Goal: Task Accomplishment & Management: Manage account settings

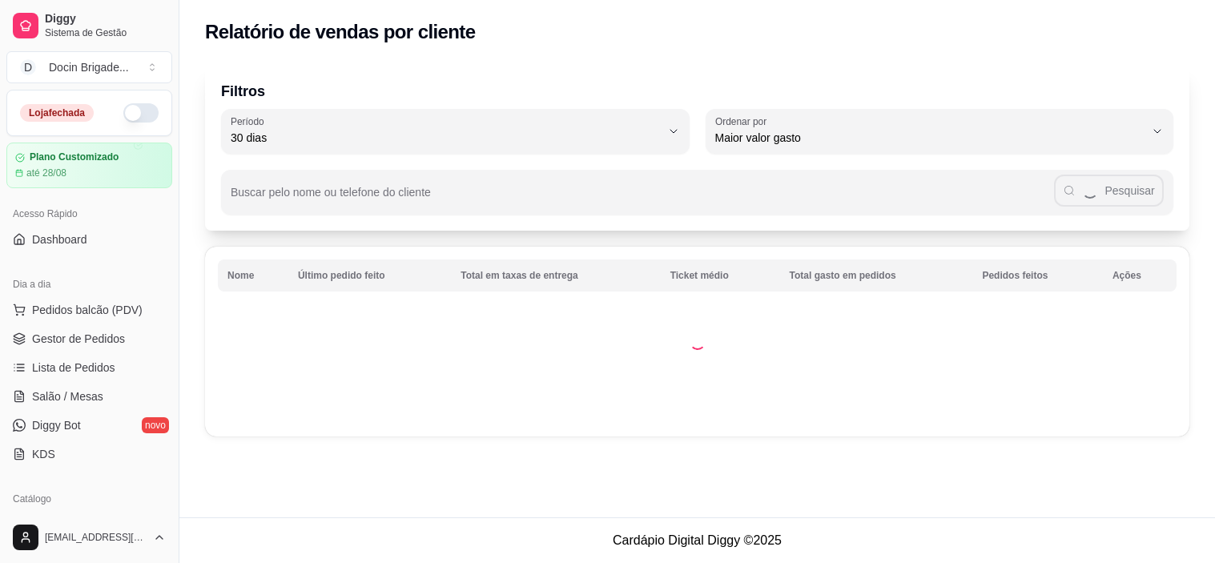
select select "30"
select select "HIGHEST_TOTAL_SPENT_WITH_ORDERS"
click at [100, 327] on link "Gestor de Pedidos" at bounding box center [89, 339] width 166 height 26
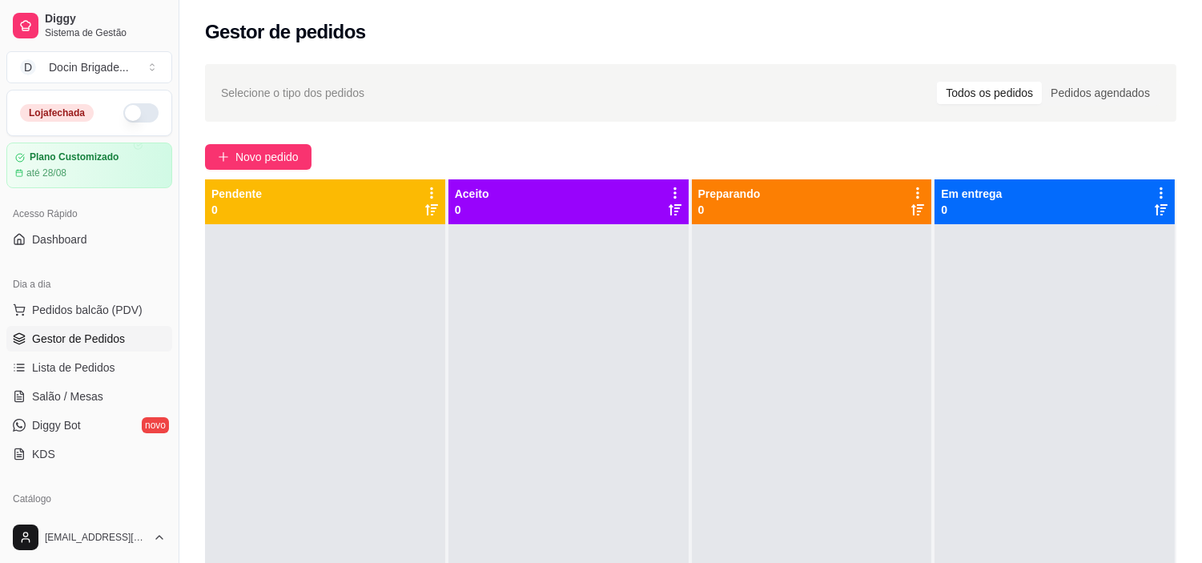
click at [137, 110] on button "button" at bounding box center [140, 112] width 35 height 19
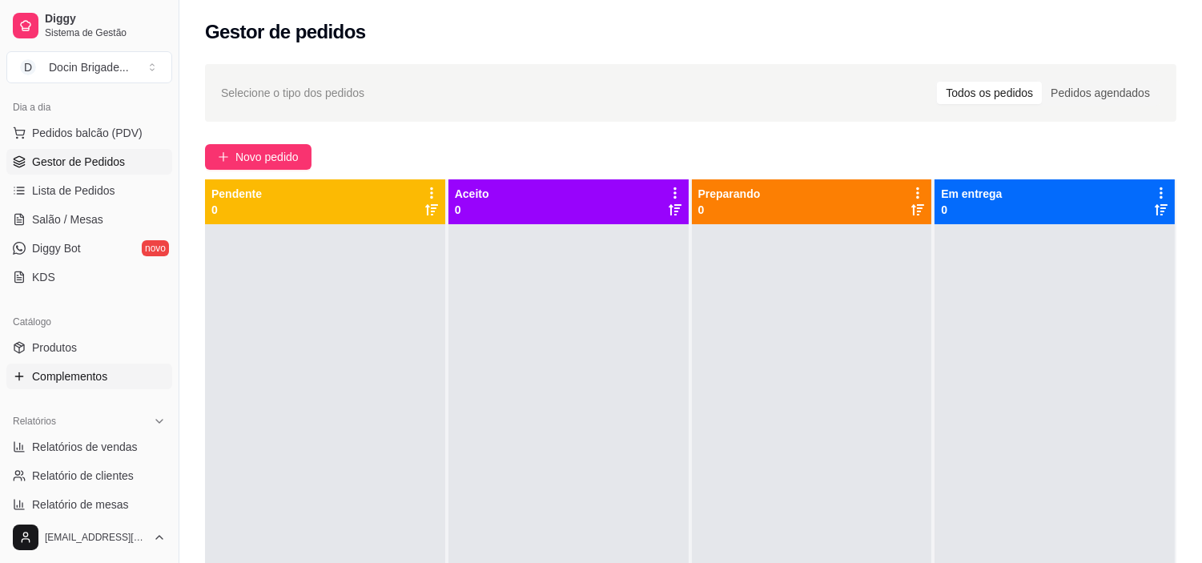
scroll to position [178, 0]
click at [56, 347] on span "Produtos" at bounding box center [54, 347] width 45 height 16
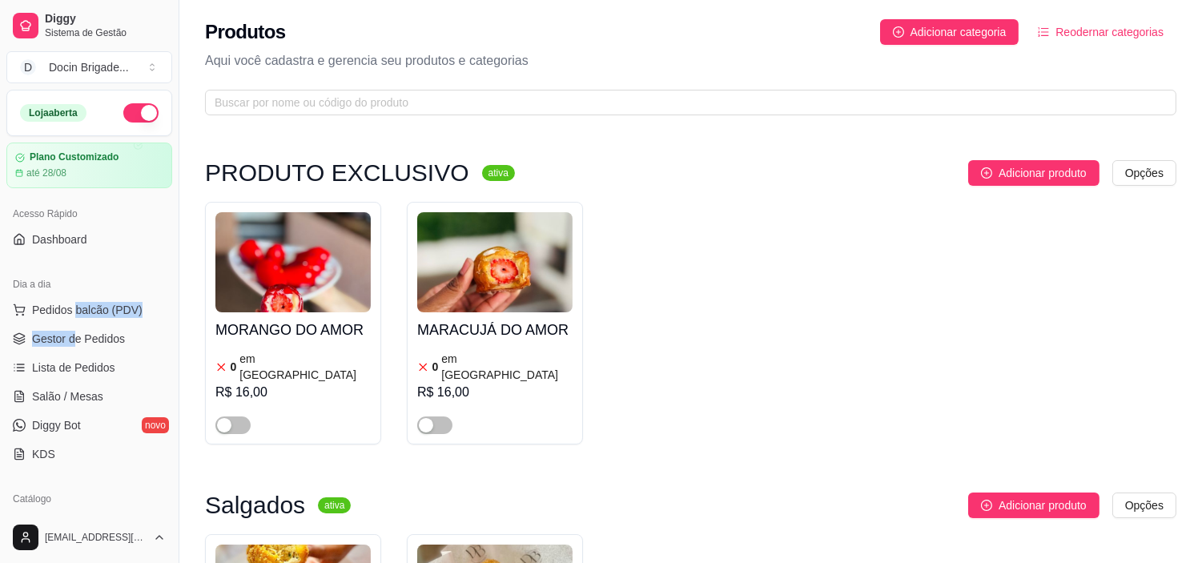
click at [76, 324] on ul "Pedidos balcão (PDV) Gestor de Pedidos Lista de Pedidos Salão / Mesas Diggy Bot…" at bounding box center [89, 382] width 166 height 170
click at [78, 335] on span "Gestor de Pedidos" at bounding box center [78, 339] width 93 height 16
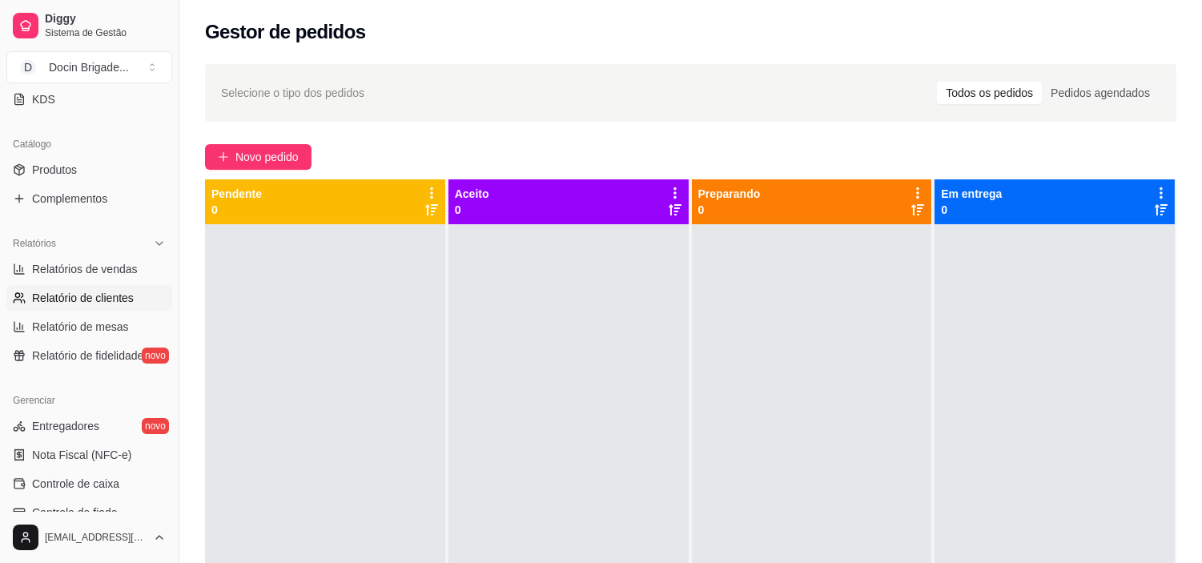
scroll to position [355, 0]
click at [62, 161] on span "Produtos" at bounding box center [54, 169] width 45 height 16
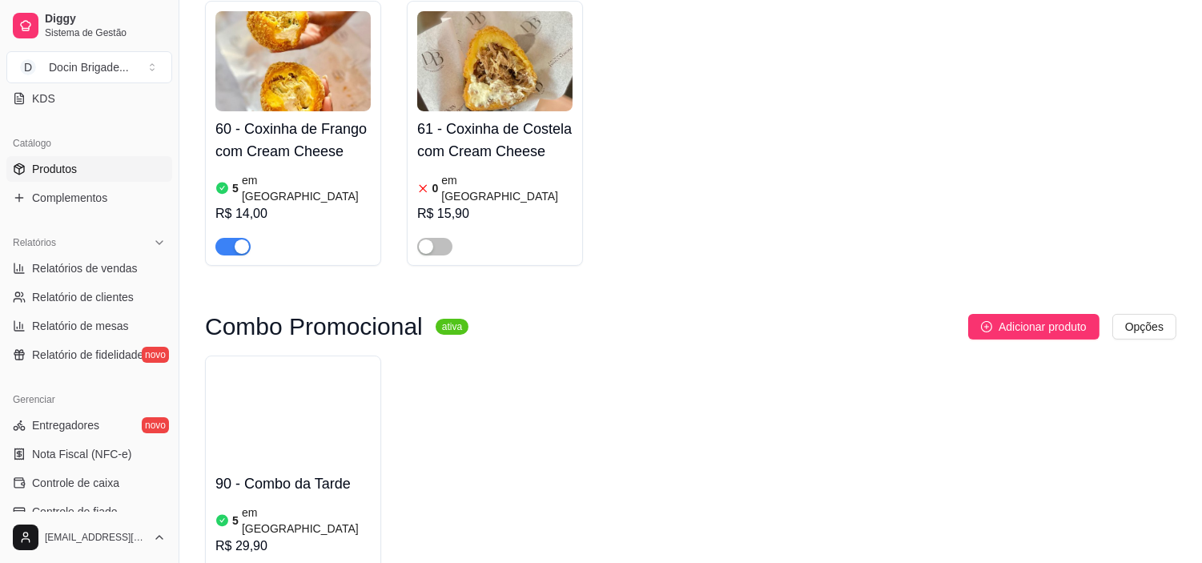
scroll to position [1245, 0]
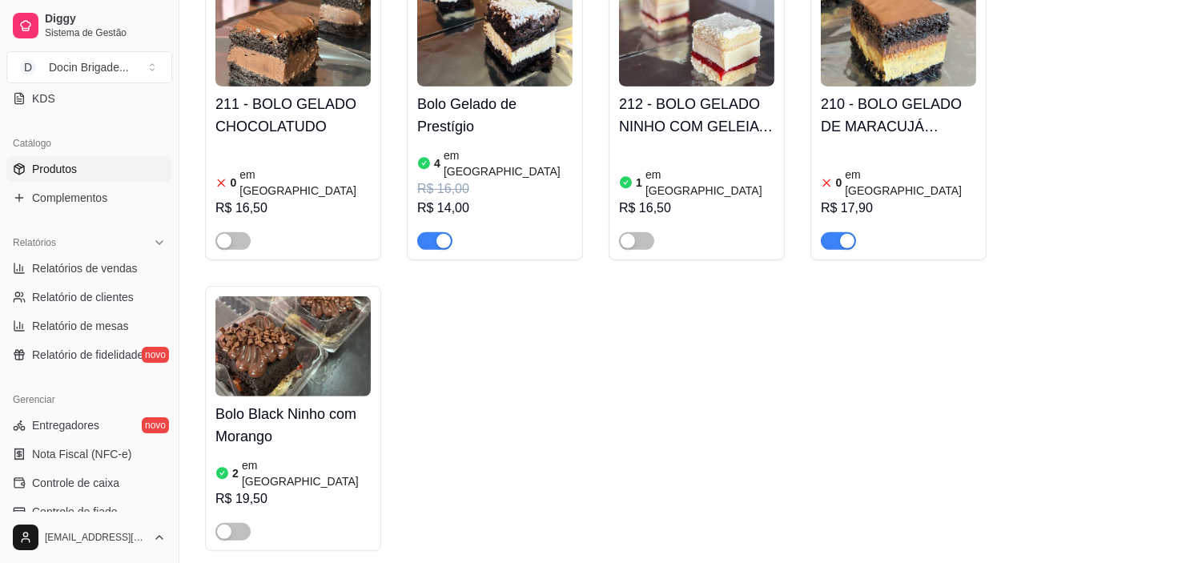
click at [837, 232] on span "button" at bounding box center [838, 241] width 35 height 18
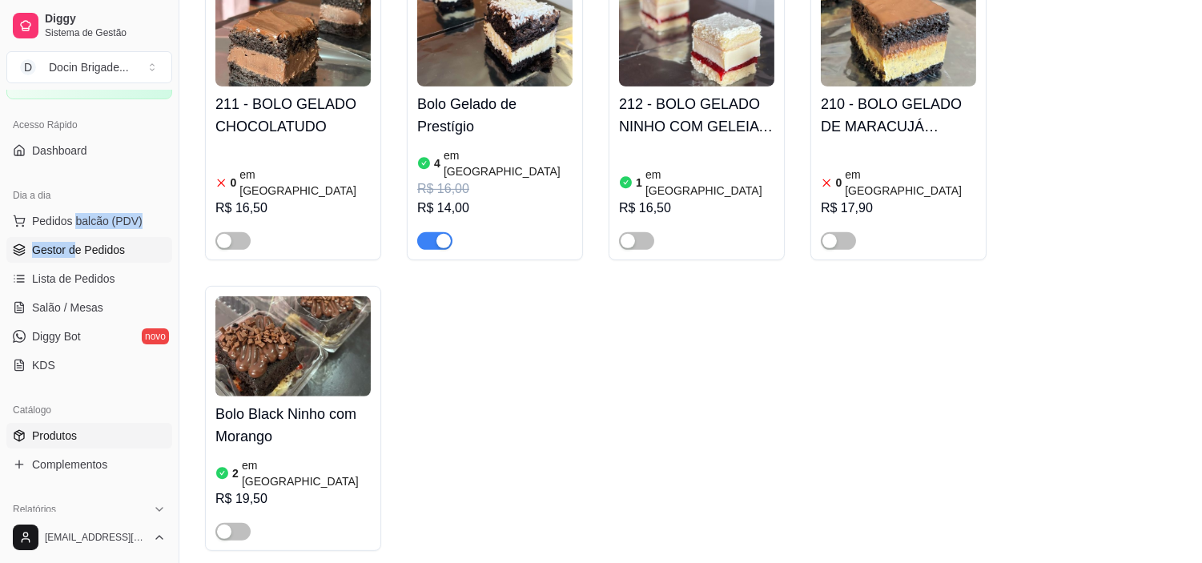
click at [86, 251] on span "Gestor de Pedidos" at bounding box center [78, 250] width 93 height 16
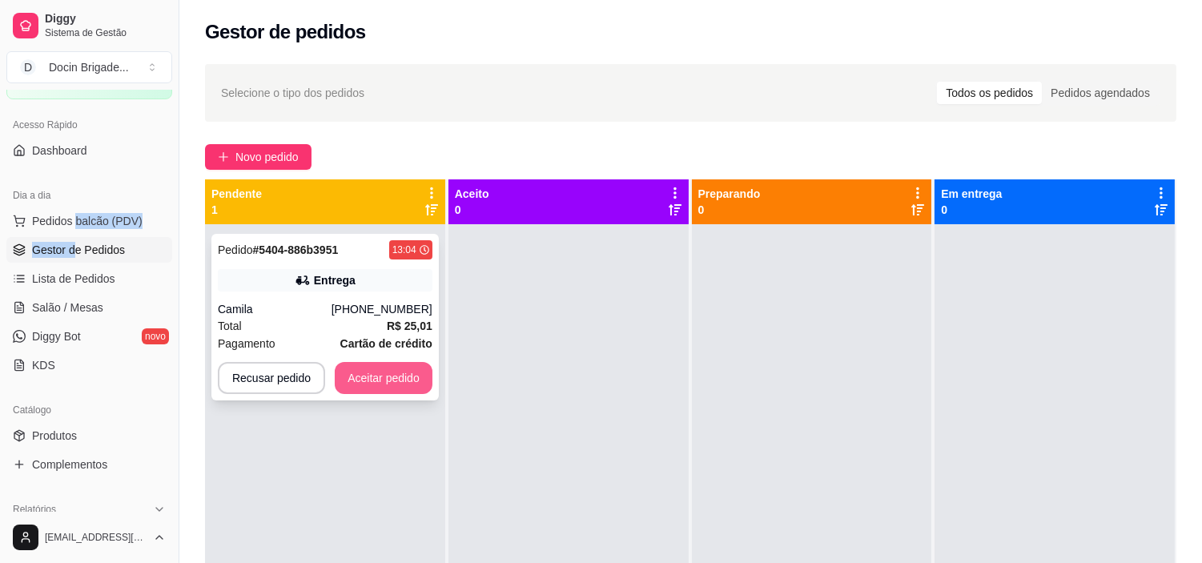
click at [388, 380] on button "Aceitar pedido" at bounding box center [384, 378] width 98 height 32
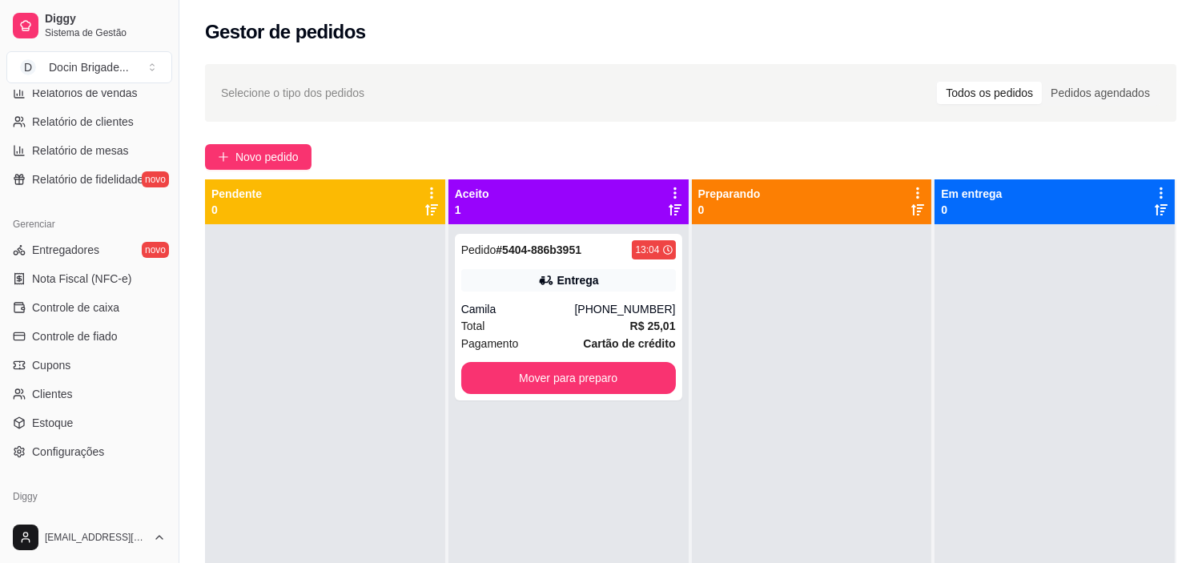
scroll to position [533, 0]
click at [58, 444] on span "Configurações" at bounding box center [68, 449] width 72 height 16
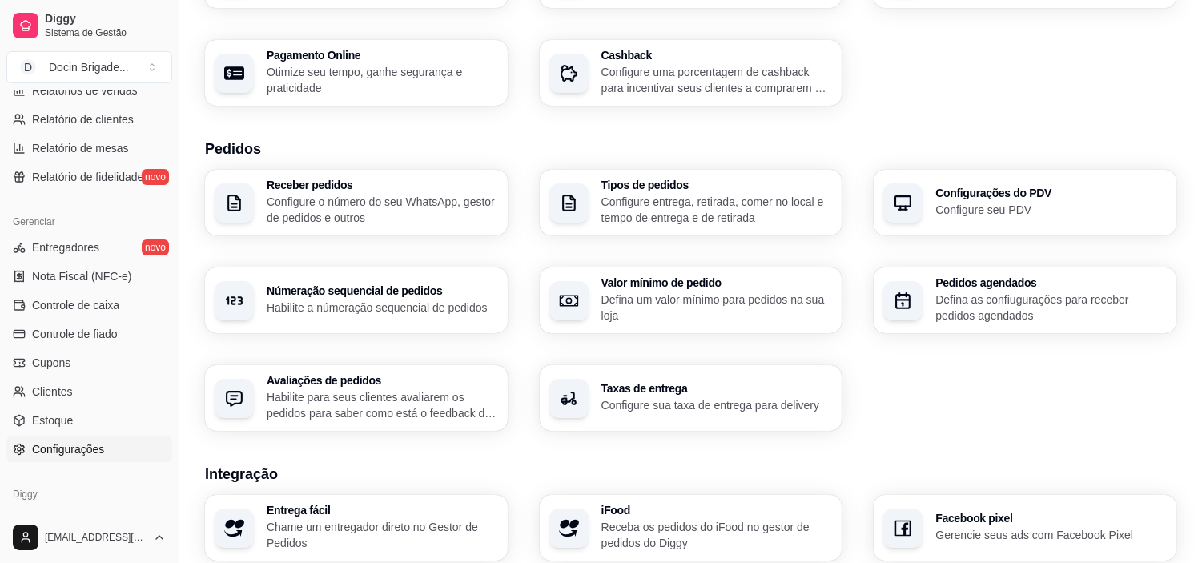
scroll to position [267, 0]
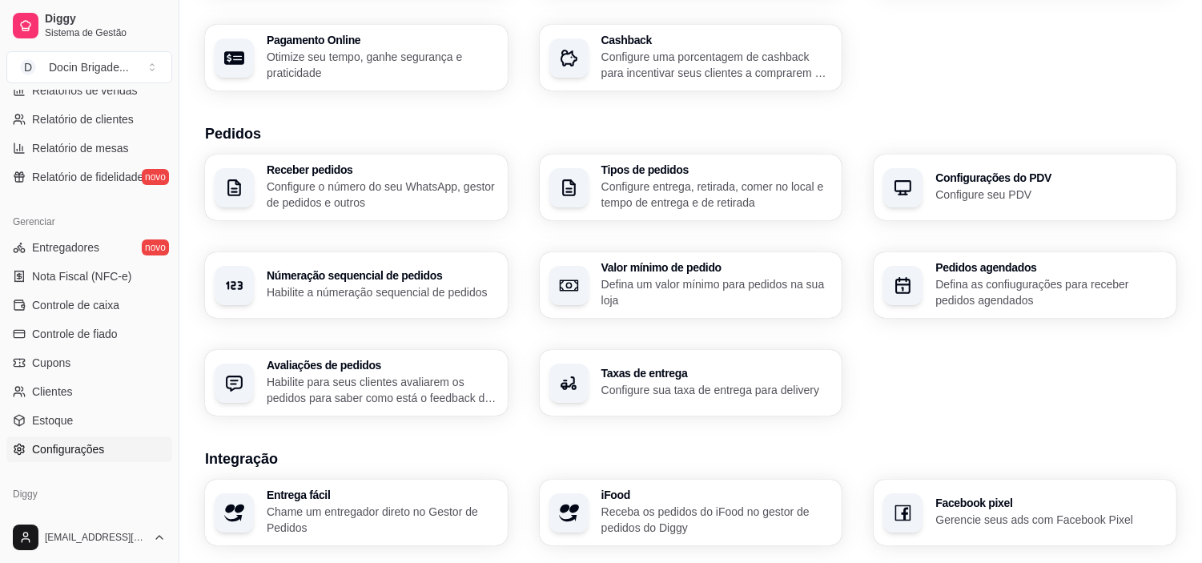
click at [661, 204] on p "Configure entrega, retirada, comer no local e tempo de entrega e de retirada" at bounding box center [716, 195] width 231 height 32
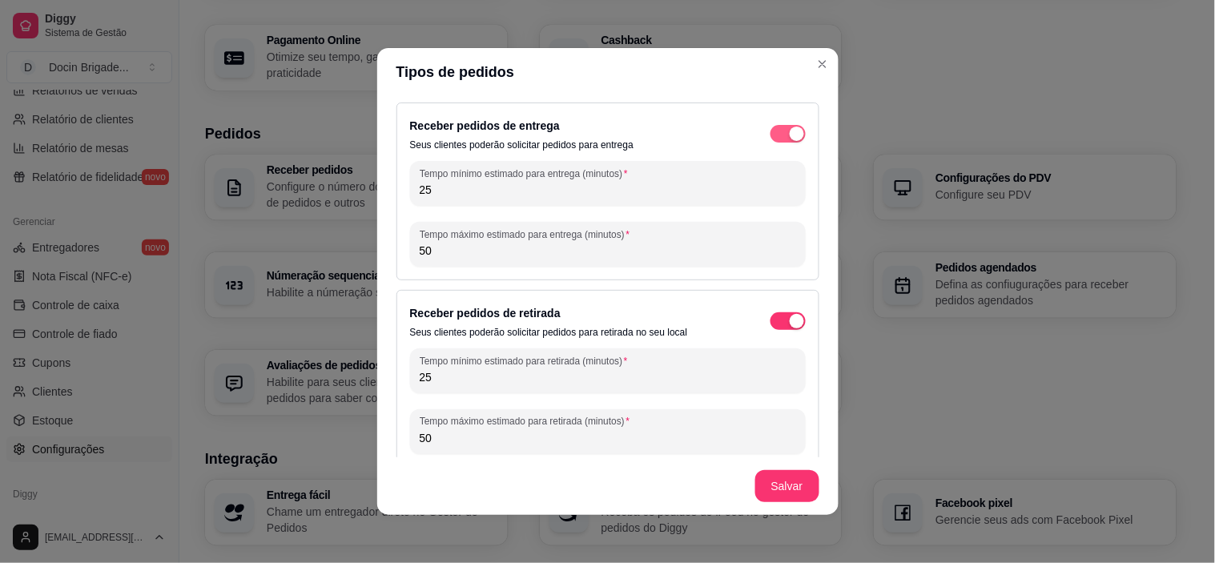
click at [770, 135] on span "button" at bounding box center [787, 134] width 35 height 18
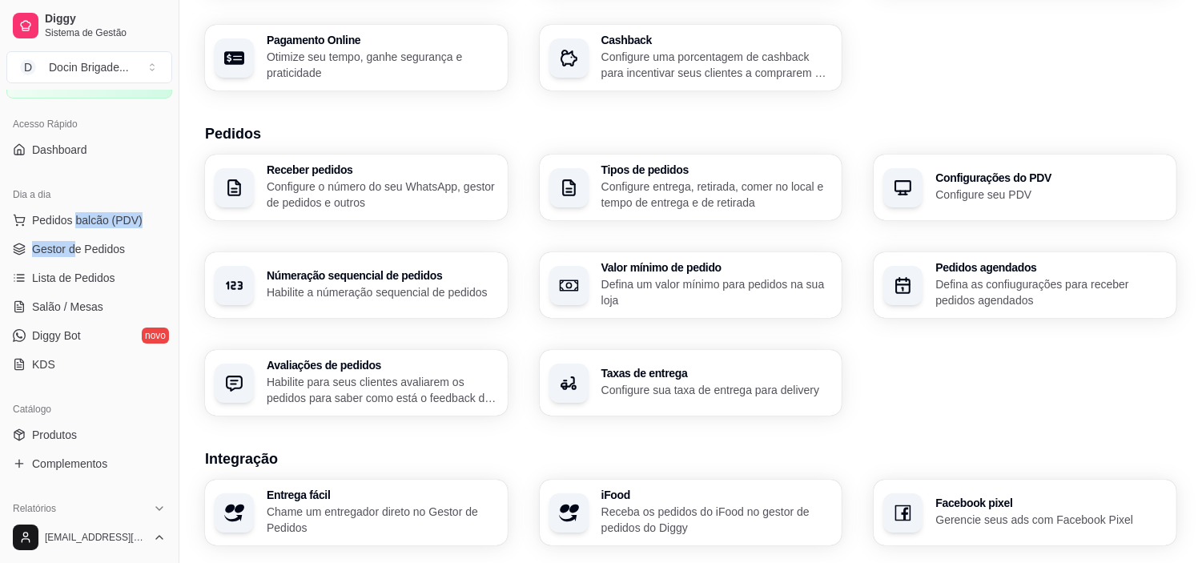
scroll to position [89, 0]
click at [82, 239] on link "Gestor de Pedidos" at bounding box center [89, 250] width 166 height 26
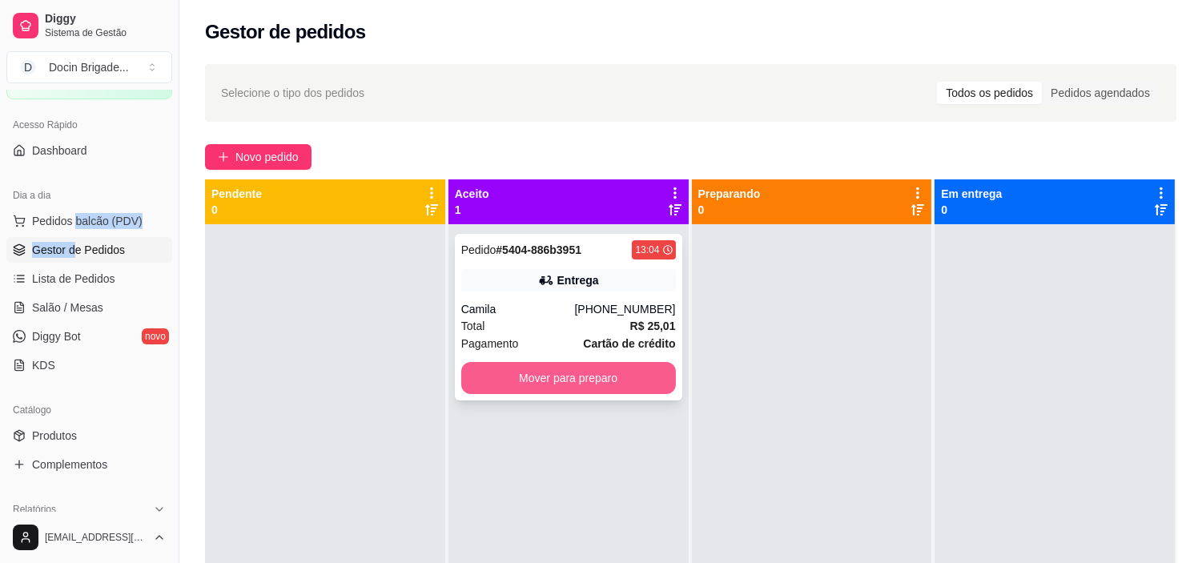
click at [598, 369] on button "Mover para preparo" at bounding box center [568, 378] width 215 height 32
